Goal: Task Accomplishment & Management: Use online tool/utility

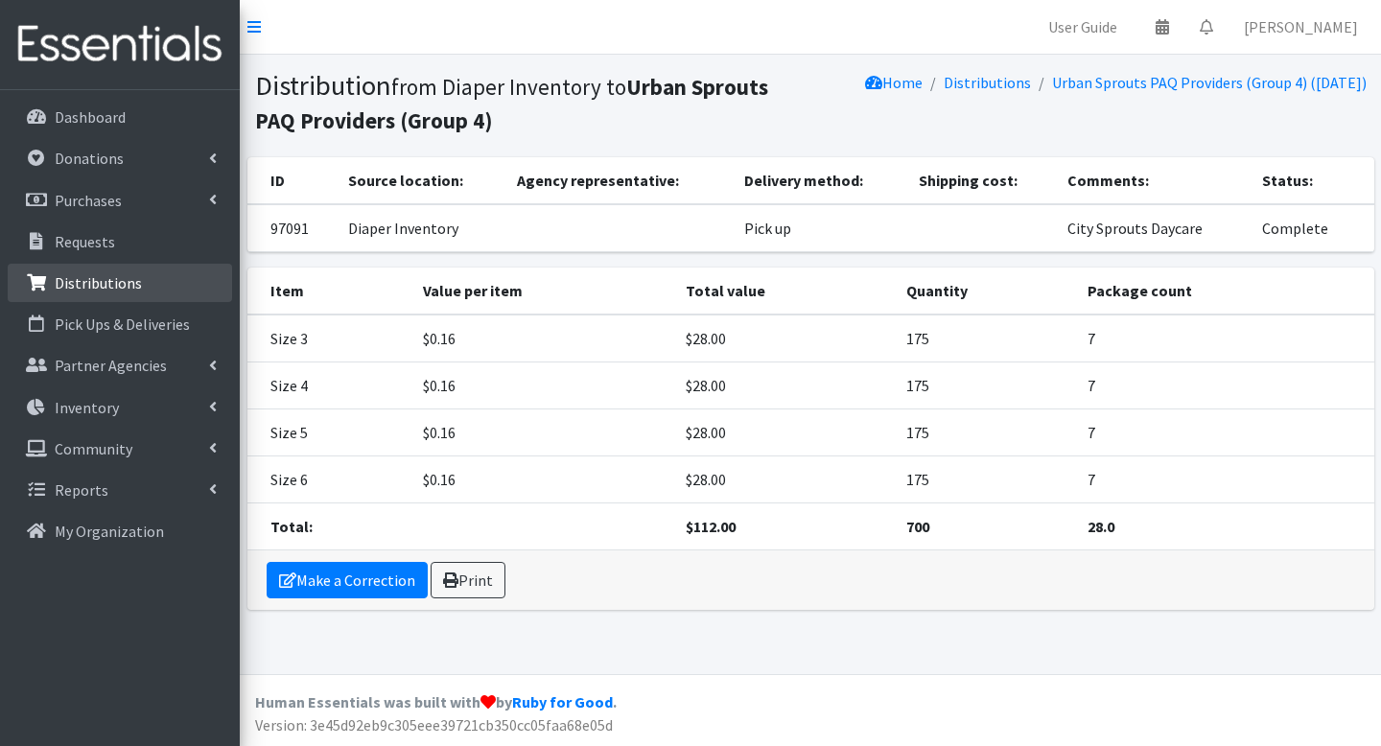
click at [95, 280] on p "Distributions" at bounding box center [98, 282] width 87 height 19
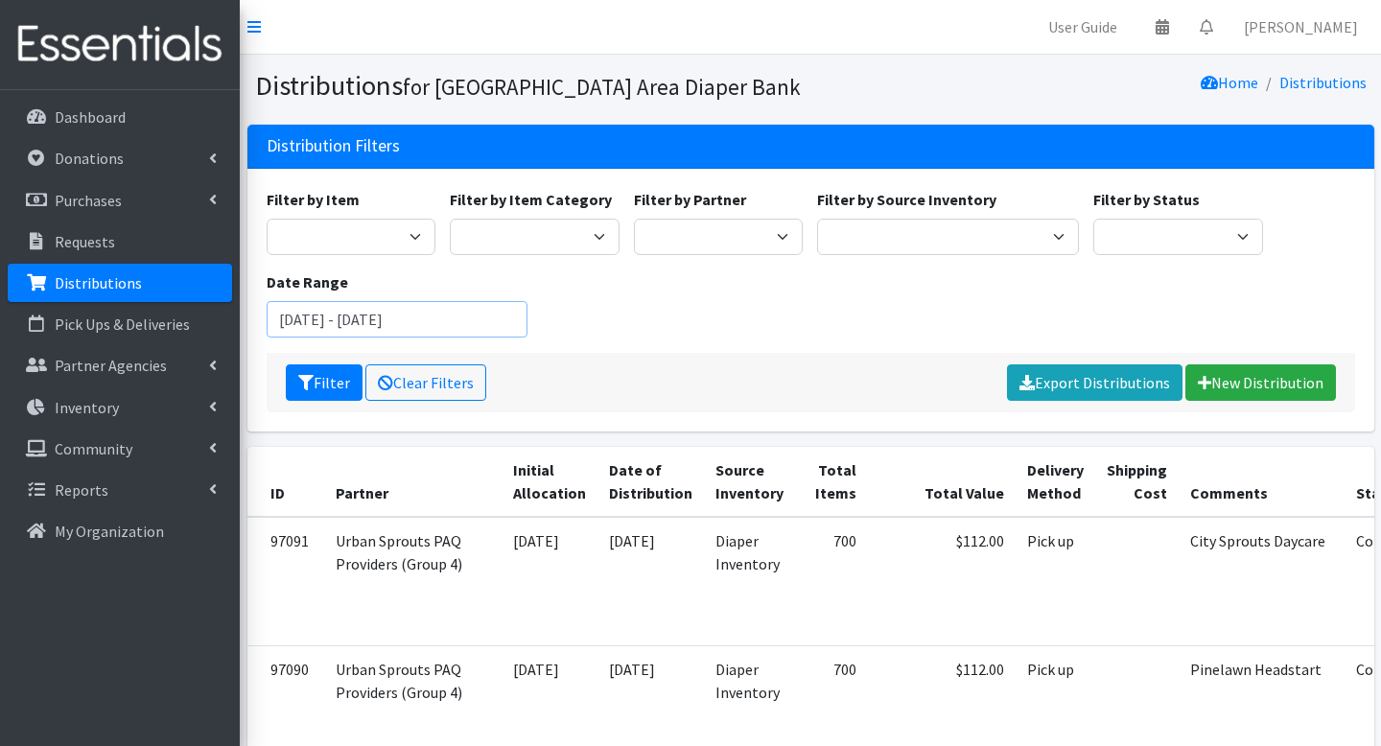
click at [449, 330] on input "July 23, 2025 - October 23, 2025" at bounding box center [398, 319] width 262 height 36
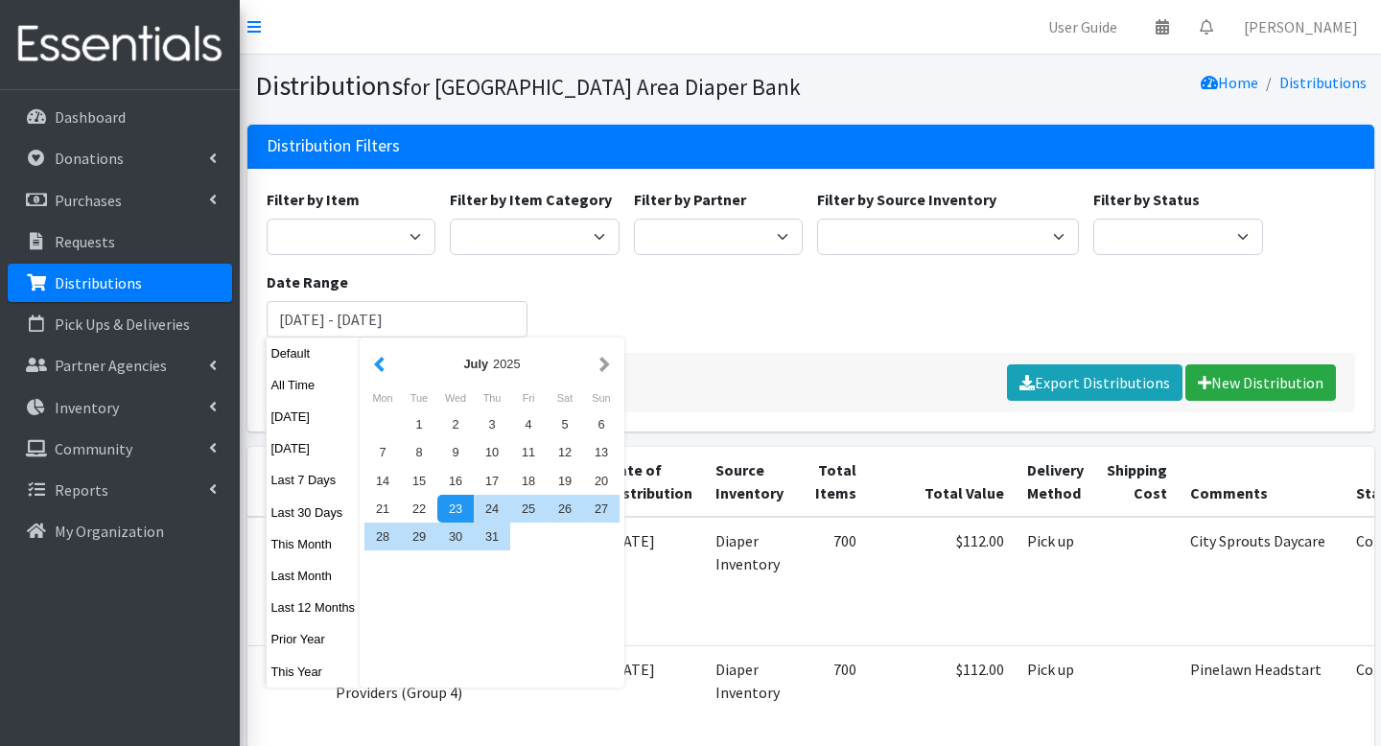
click at [388, 359] on button "button" at bounding box center [379, 364] width 20 height 24
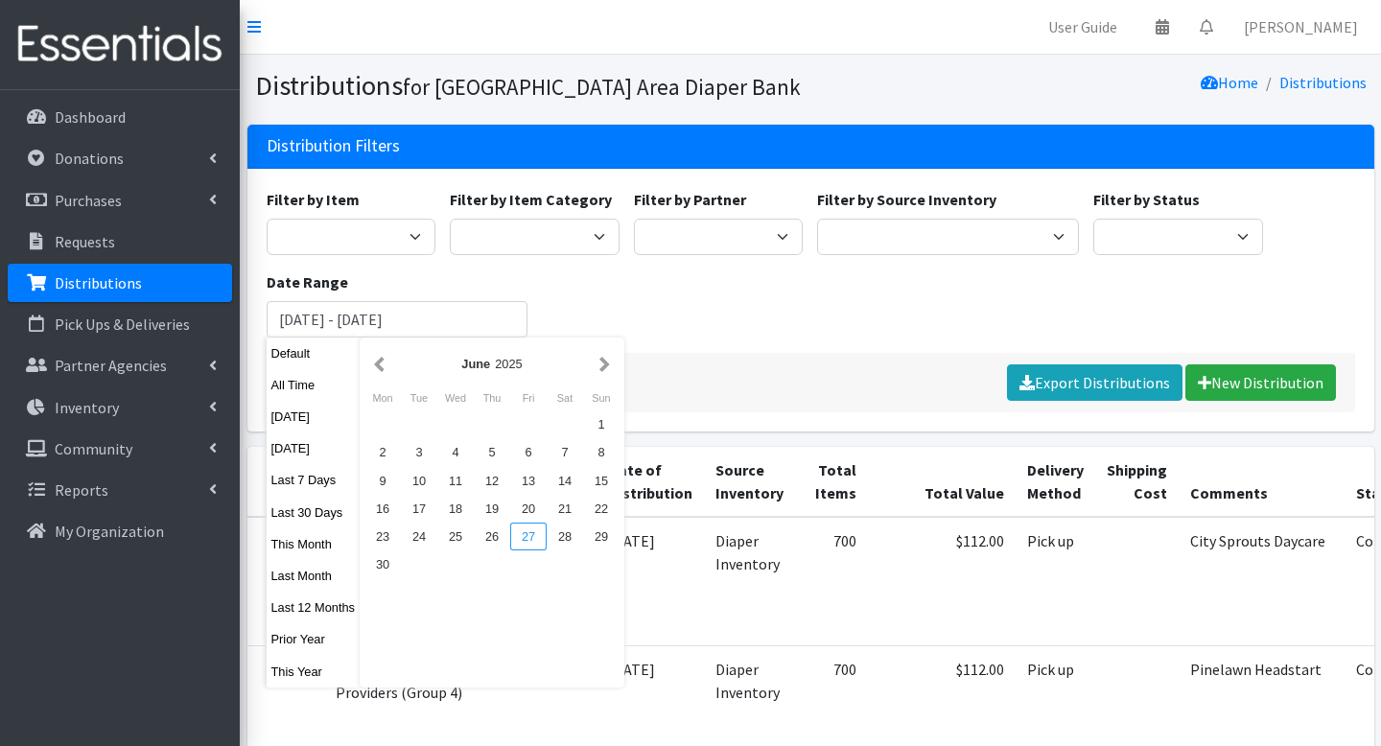
click at [537, 531] on div "27" at bounding box center [528, 537] width 36 height 28
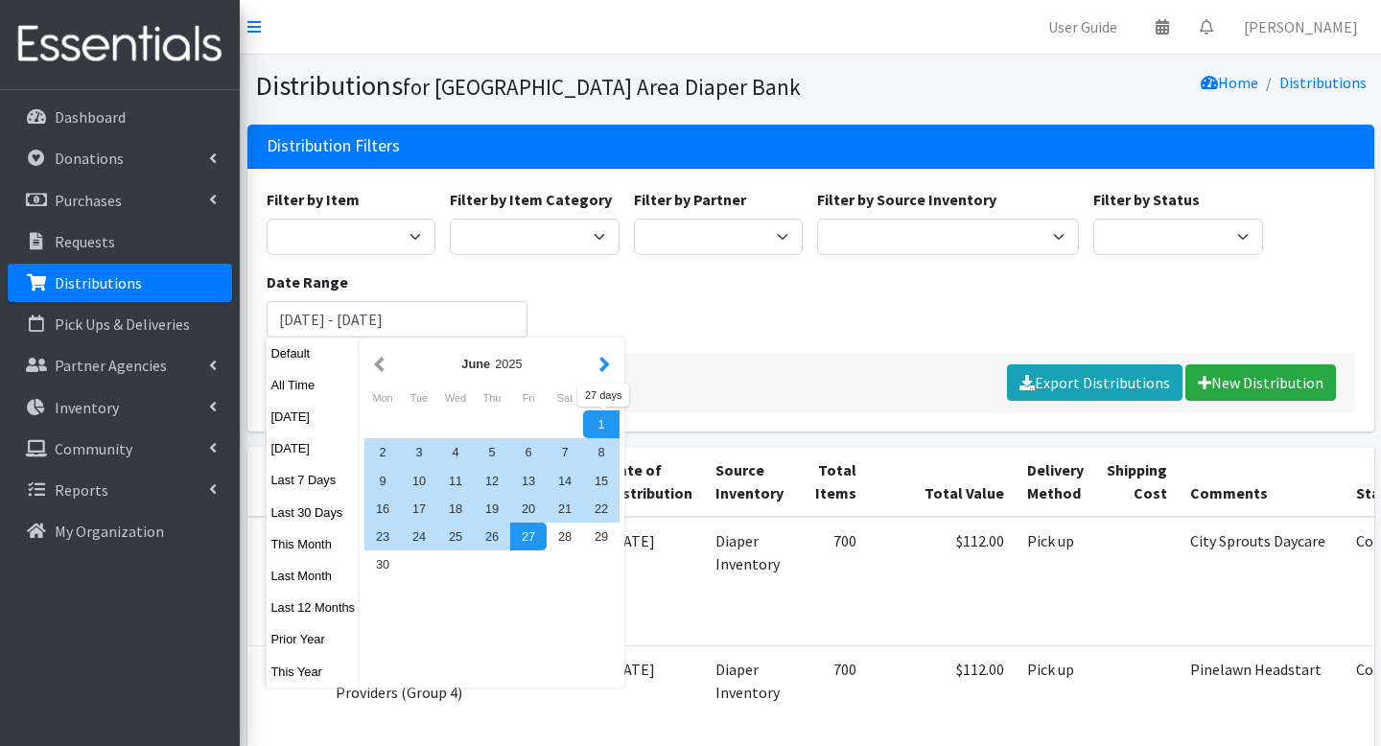
click at [606, 363] on button "button" at bounding box center [605, 364] width 20 height 24
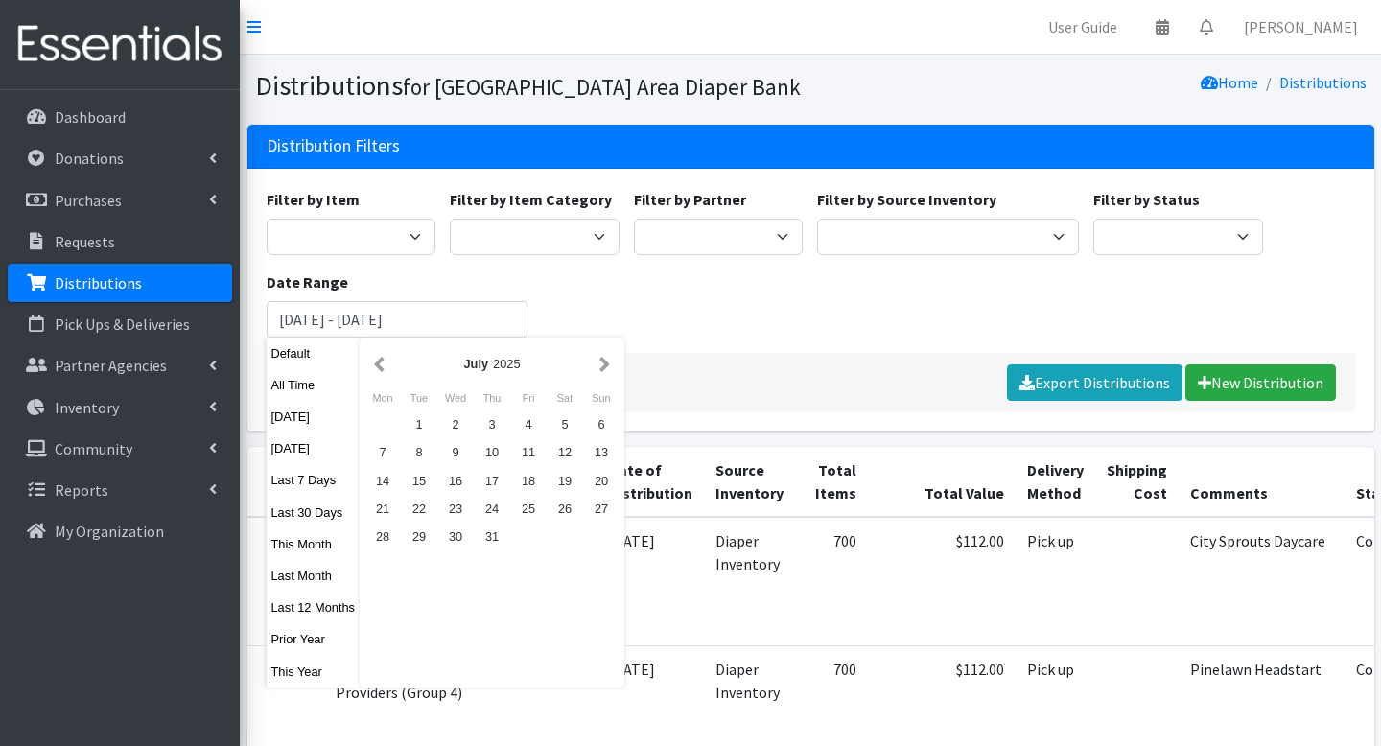
click at [606, 363] on button "button" at bounding box center [605, 364] width 20 height 24
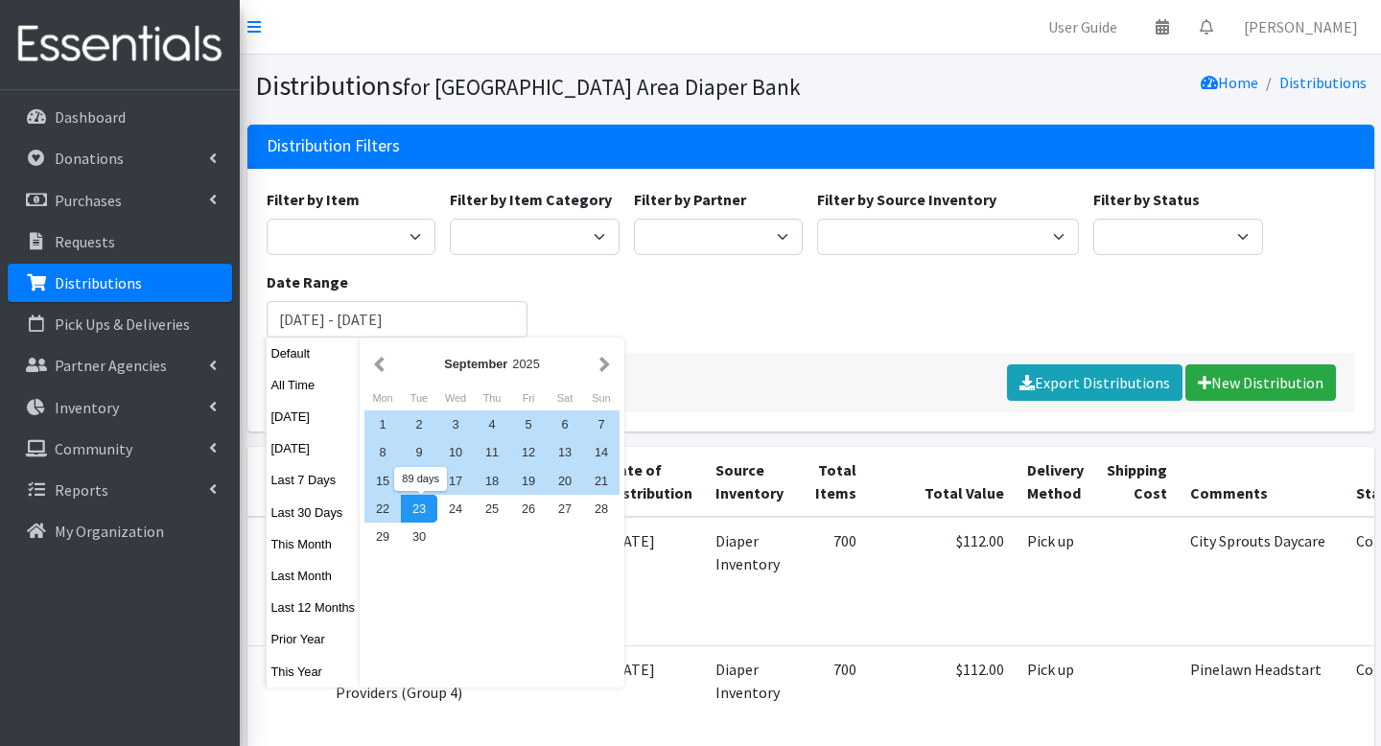
click at [424, 507] on div "23" at bounding box center [419, 509] width 36 height 28
type input "June 27, 2025 - September 23, 2025"
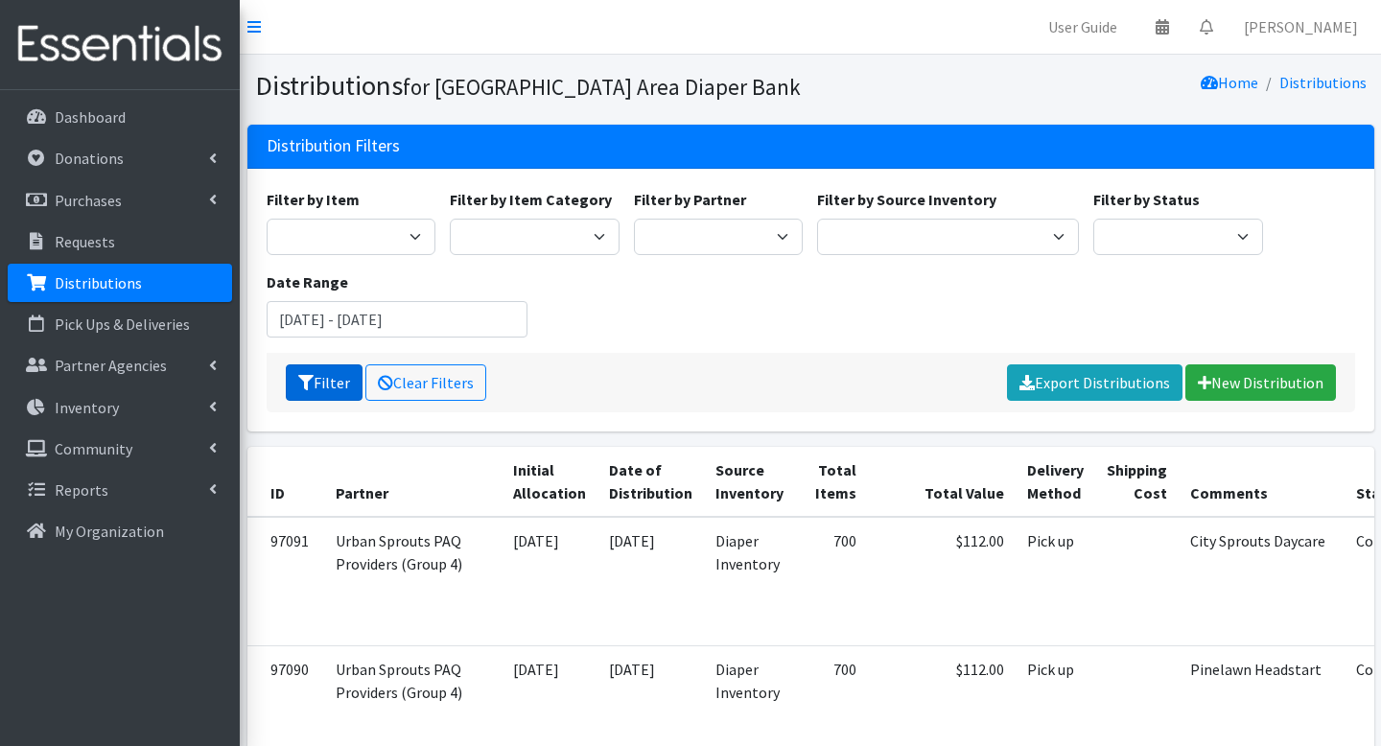
click at [337, 386] on button "Filter" at bounding box center [324, 383] width 77 height 36
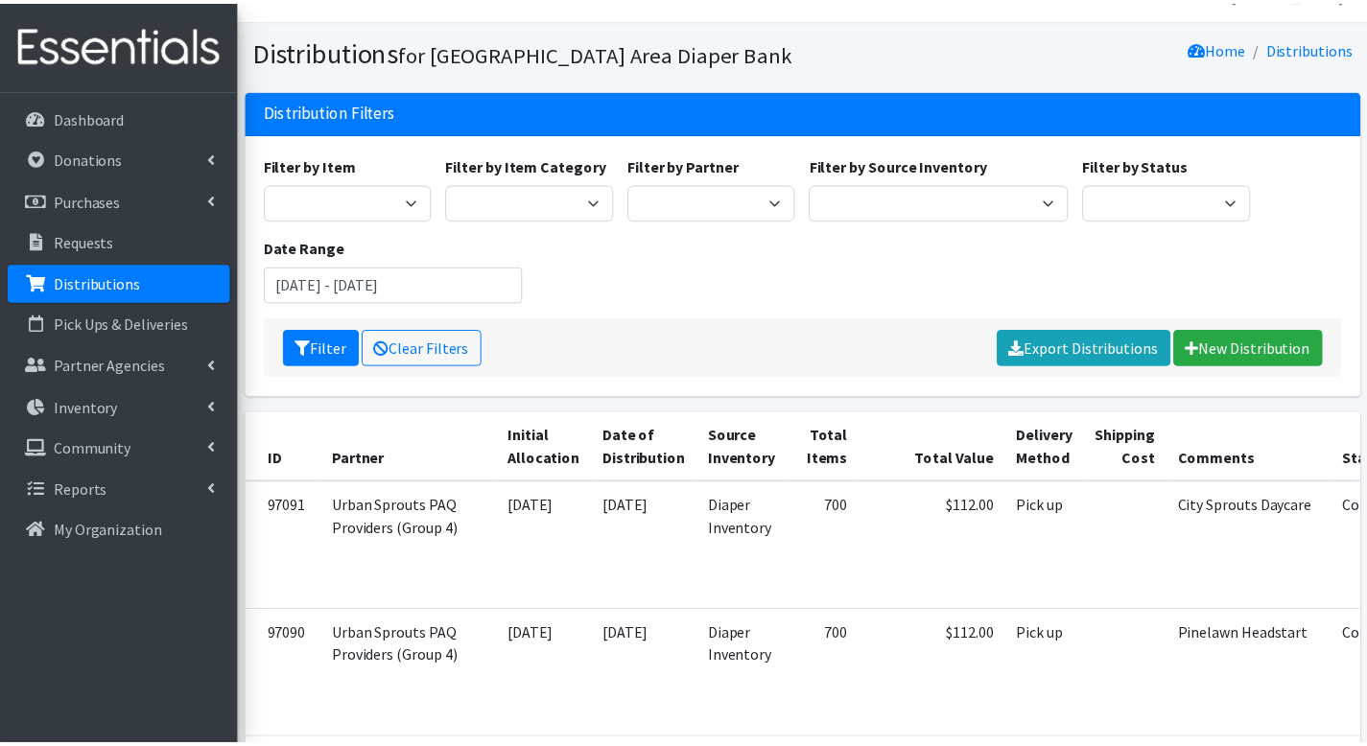
scroll to position [38, 0]
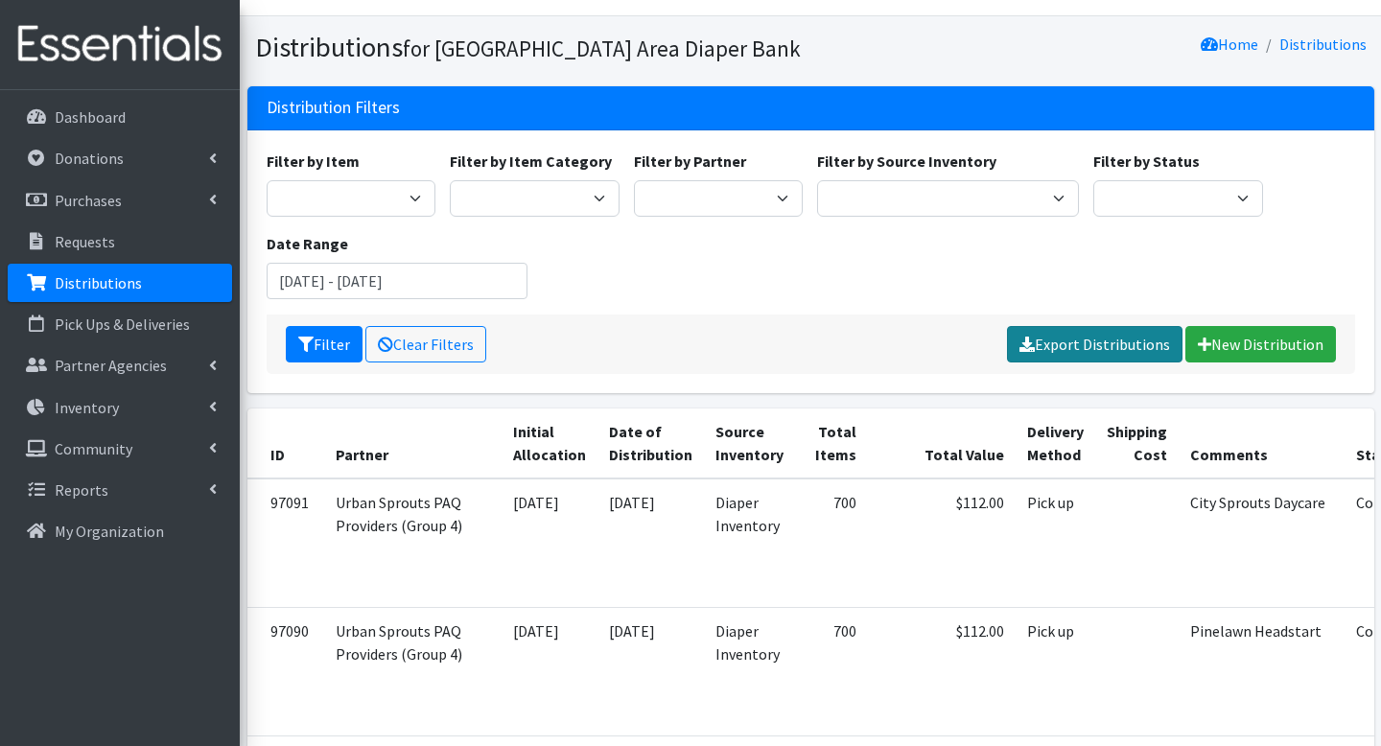
click at [1079, 340] on link "Export Distributions" at bounding box center [1095, 344] width 176 height 36
